Goal: Transaction & Acquisition: Book appointment/travel/reservation

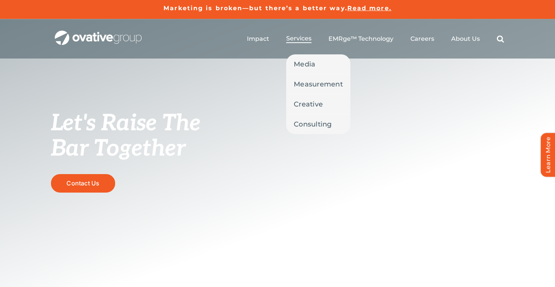
click at [307, 40] on span "Services" at bounding box center [298, 39] width 25 height 8
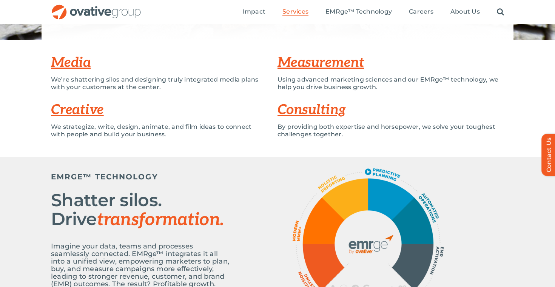
scroll to position [153, 0]
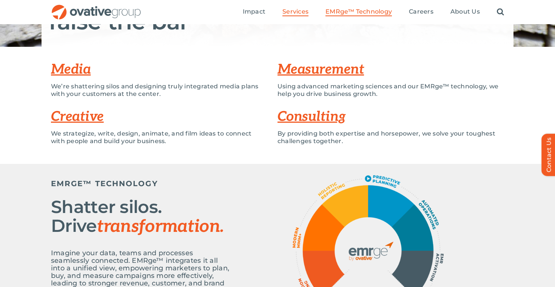
click at [369, 12] on span "EMRge™ Technology" at bounding box center [358, 12] width 66 height 8
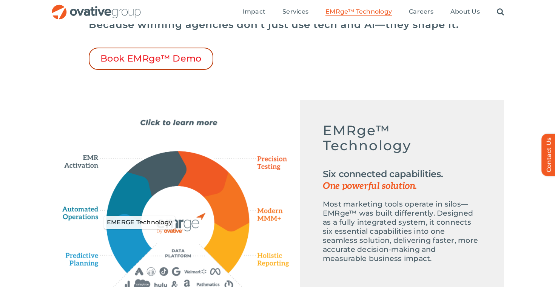
scroll to position [280, 0]
click at [163, 60] on span "Book EMRge™ Demo" at bounding box center [150, 59] width 101 height 11
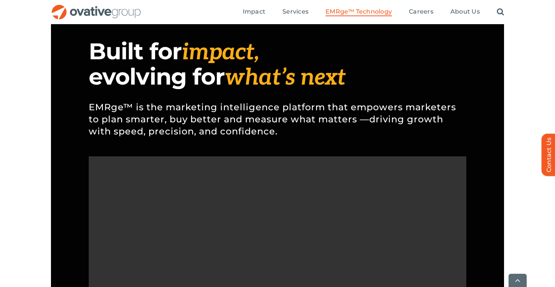
scroll to position [601, 0]
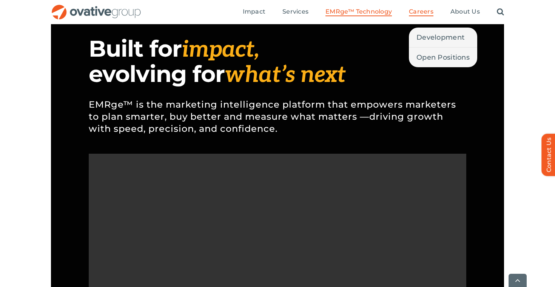
click at [412, 11] on span "Careers" at bounding box center [421, 12] width 25 height 8
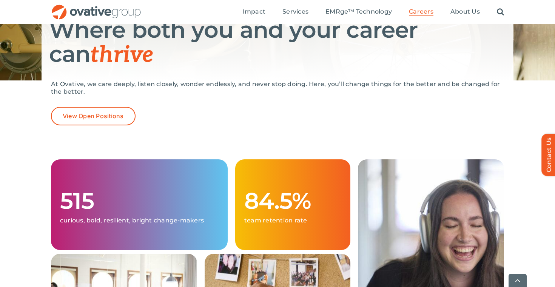
scroll to position [128, 0]
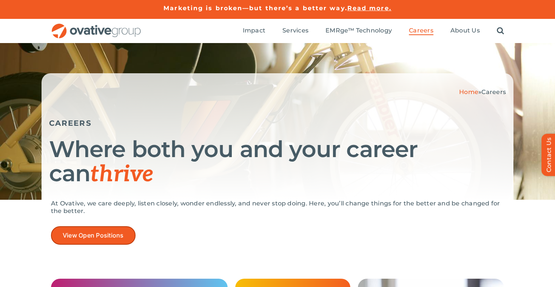
click at [109, 233] on span "View Open Positions" at bounding box center [93, 235] width 61 height 7
